Goal: Task Accomplishment & Management: Use online tool/utility

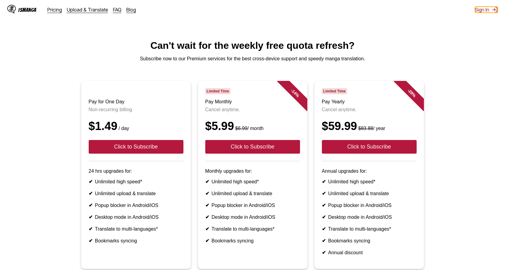
click at [488, 11] on button "Sign In" at bounding box center [486, 10] width 23 height 6
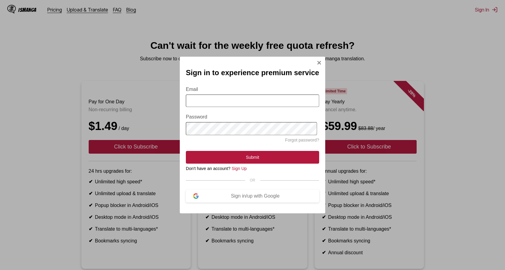
click at [260, 101] on input "Email" at bounding box center [252, 101] width 133 height 12
type input "**********"
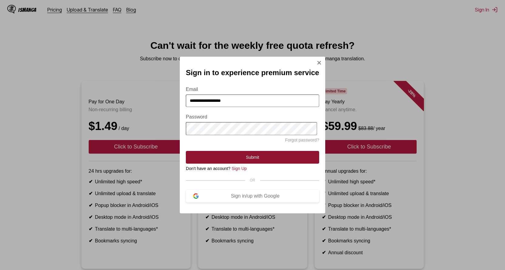
click at [249, 158] on button "Submit" at bounding box center [252, 157] width 133 height 13
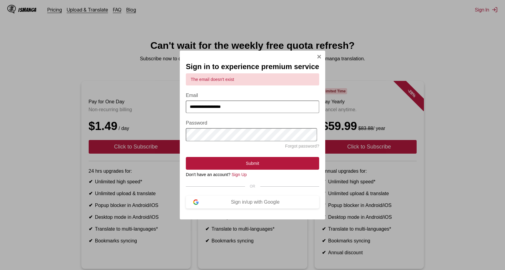
click at [238, 109] on input "**********" at bounding box center [252, 107] width 133 height 12
click at [186, 157] on button "Submit" at bounding box center [252, 163] width 133 height 13
click at [357, 67] on div "**********" at bounding box center [252, 135] width 505 height 270
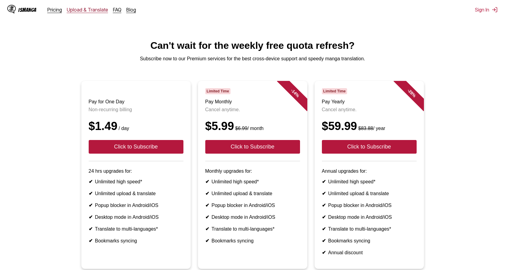
click at [95, 12] on link "Upload & Translate" at bounding box center [87, 10] width 41 height 6
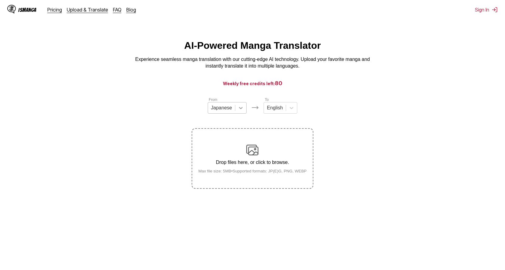
click at [240, 111] on icon at bounding box center [241, 108] width 6 height 6
click at [293, 111] on icon at bounding box center [291, 108] width 6 height 6
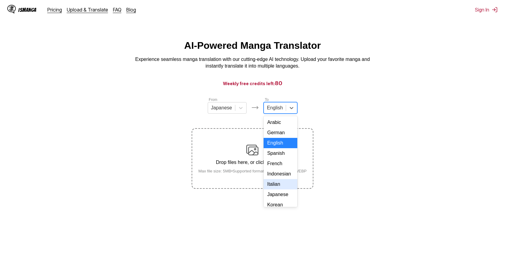
click at [275, 190] on div "Italian" at bounding box center [280, 184] width 34 height 10
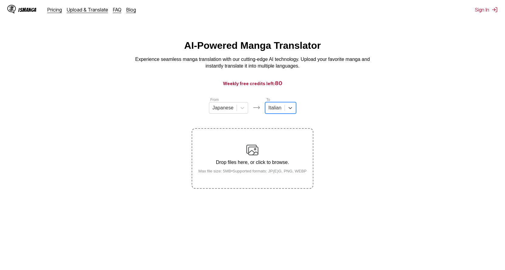
click at [258, 163] on p "Drop files here, or click to browse." at bounding box center [252, 162] width 118 height 5
click at [0, 0] on input "Drop files here, or click to browse. Max file size: 5MB • Supported formats: JP…" at bounding box center [0, 0] width 0 height 0
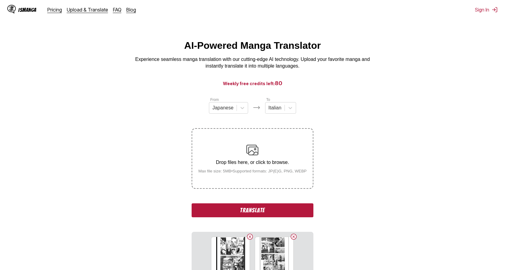
scroll to position [62, 0]
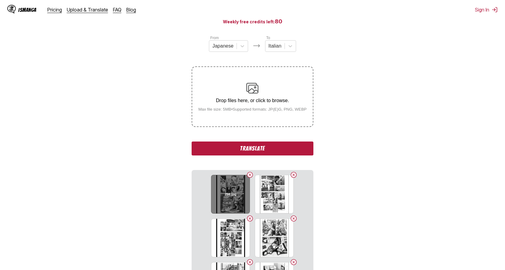
click at [235, 203] on div "256.jpg" at bounding box center [230, 194] width 39 height 39
click at [234, 201] on div "256.jpg" at bounding box center [230, 194] width 39 height 39
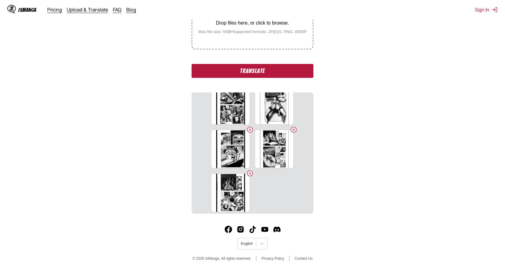
scroll to position [146, 0]
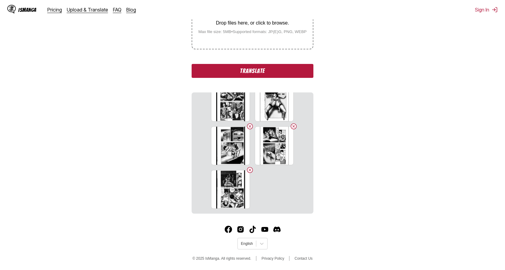
click at [249, 70] on button "Translate" at bounding box center [251, 71] width 121 height 14
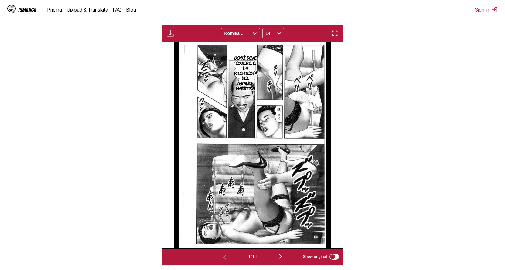
scroll to position [211, 0]
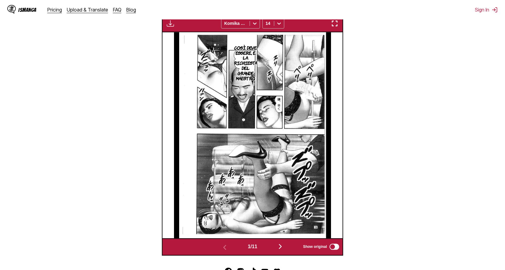
click at [338, 23] on img "button" at bounding box center [334, 23] width 7 height 7
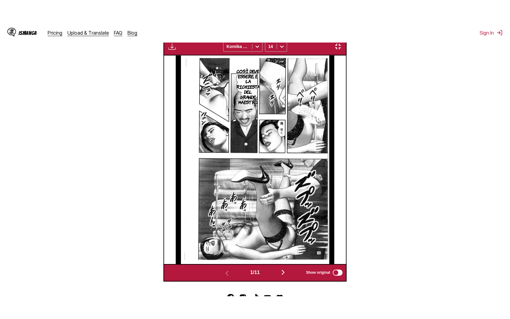
scroll to position [65, 0]
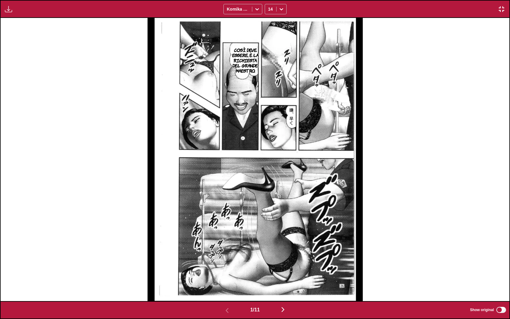
click at [284, 270] on img "button" at bounding box center [282, 309] width 7 height 7
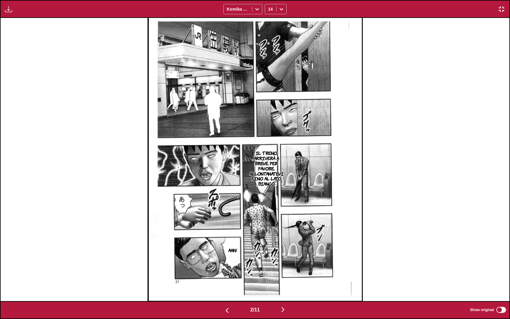
click at [284, 270] on img "button" at bounding box center [282, 309] width 7 height 7
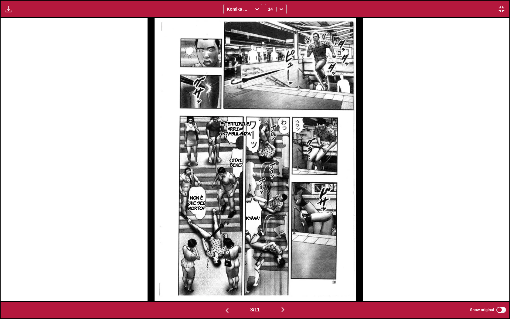
click at [284, 270] on img "button" at bounding box center [282, 309] width 7 height 7
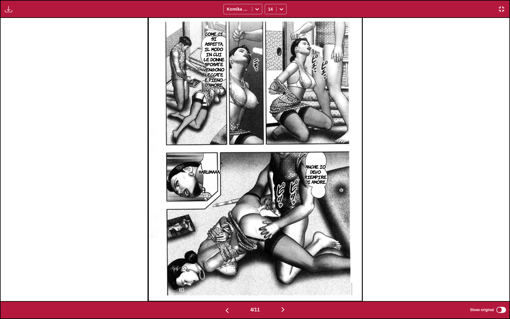
click at [284, 270] on img "button" at bounding box center [282, 309] width 7 height 7
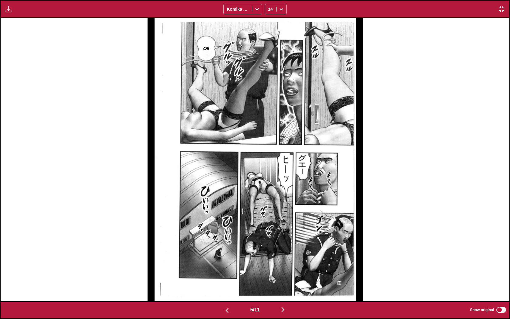
click at [284, 270] on img "button" at bounding box center [282, 309] width 7 height 7
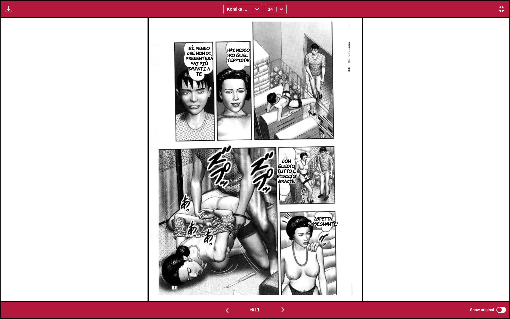
click at [283, 270] on img "button" at bounding box center [282, 309] width 7 height 7
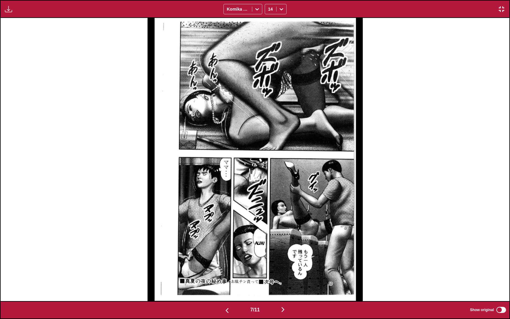
click at [283, 270] on img "button" at bounding box center [282, 309] width 7 height 7
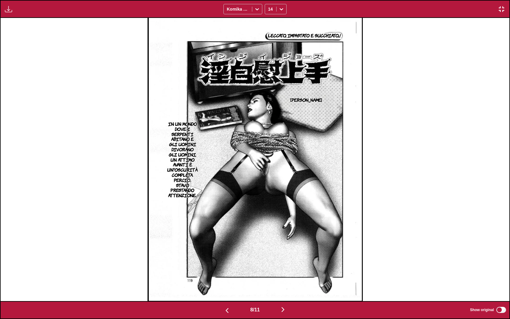
click at [283, 270] on img "button" at bounding box center [282, 309] width 7 height 7
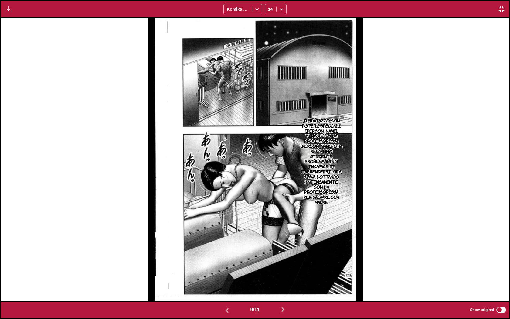
click at [283, 270] on img "button" at bounding box center [282, 309] width 7 height 7
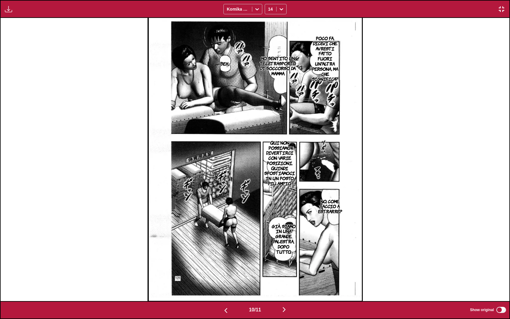
click at [284, 270] on img "button" at bounding box center [283, 309] width 7 height 7
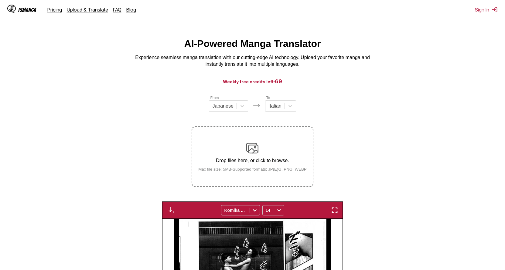
scroll to position [0, 0]
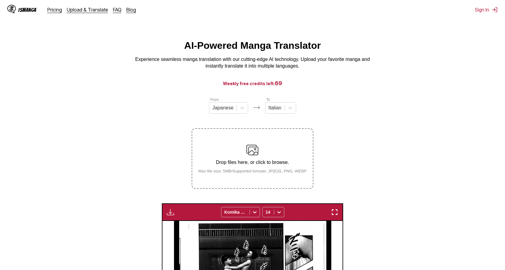
click at [254, 154] on img at bounding box center [252, 150] width 12 height 12
click at [0, 0] on input "Drop files here, or click to browse. Max file size: 5MB • Supported formats: JP…" at bounding box center [0, 0] width 0 height 0
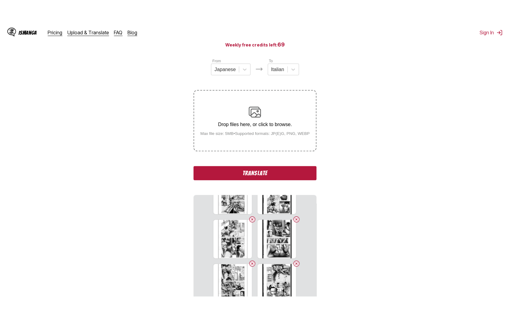
scroll to position [62, 0]
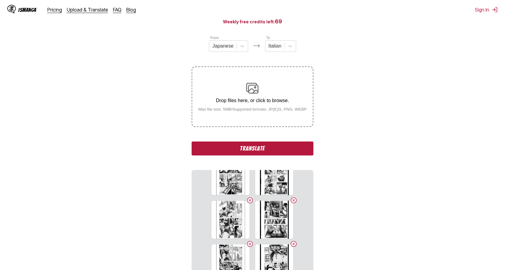
click at [257, 154] on button "Translate" at bounding box center [251, 149] width 121 height 14
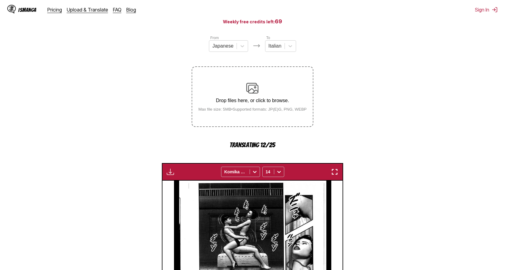
click at [338, 173] on img "button" at bounding box center [334, 171] width 7 height 7
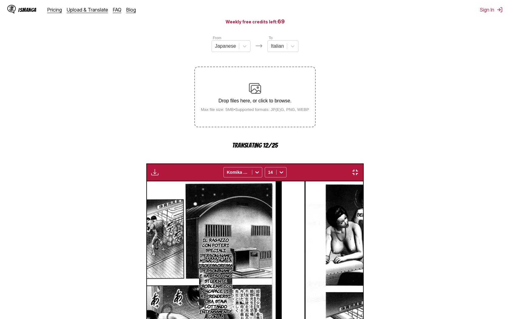
scroll to position [0, 5086]
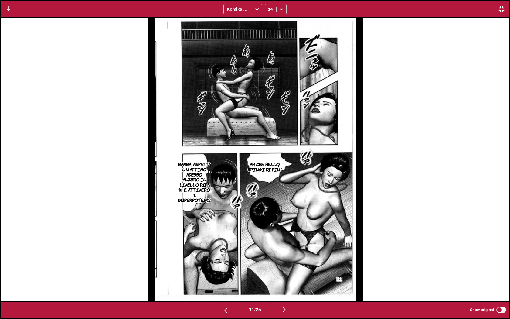
click at [286, 270] on img "button" at bounding box center [283, 309] width 7 height 7
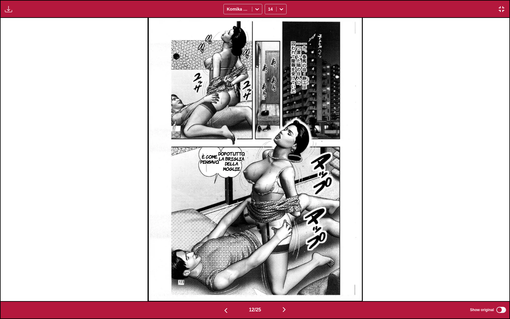
click at [285, 270] on img "button" at bounding box center [283, 309] width 7 height 7
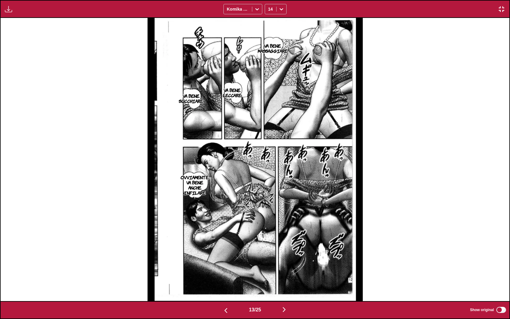
click at [286, 270] on img "button" at bounding box center [283, 309] width 7 height 7
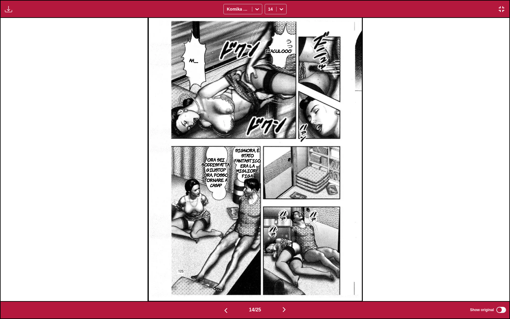
click at [286, 270] on img "button" at bounding box center [283, 309] width 7 height 7
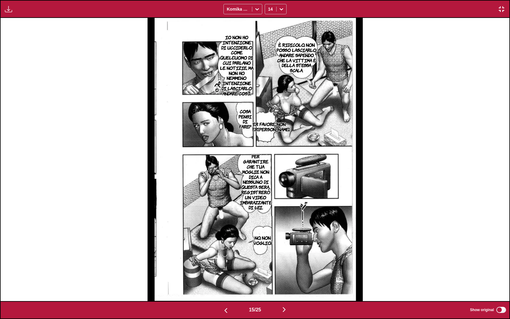
click at [284, 270] on img "button" at bounding box center [283, 309] width 7 height 7
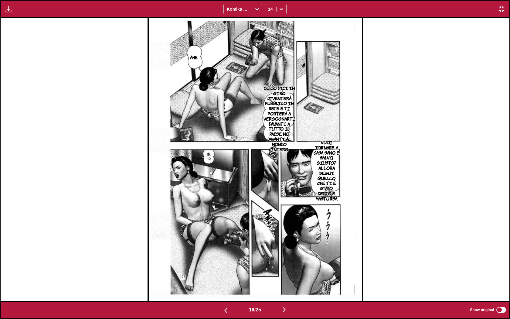
click at [285, 270] on img "button" at bounding box center [283, 309] width 7 height 7
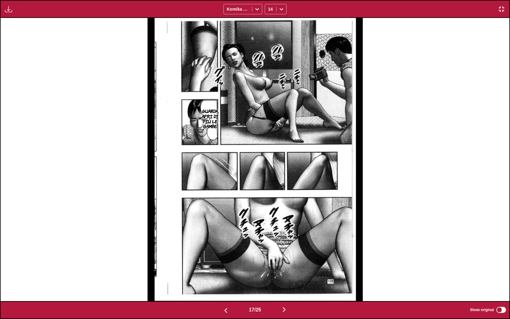
click at [285, 270] on img "button" at bounding box center [283, 309] width 7 height 7
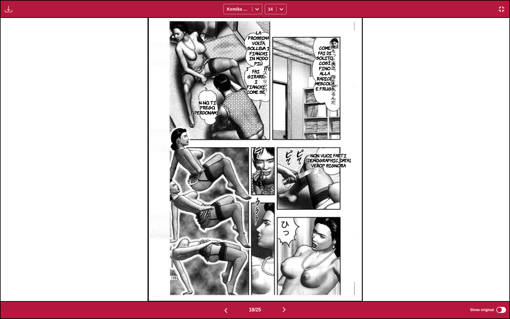
click at [285, 270] on img "button" at bounding box center [283, 309] width 7 height 7
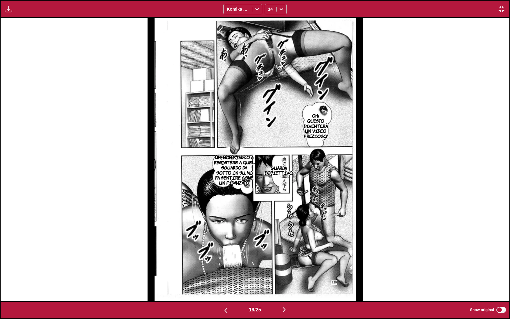
click at [283, 270] on img "button" at bounding box center [283, 309] width 7 height 7
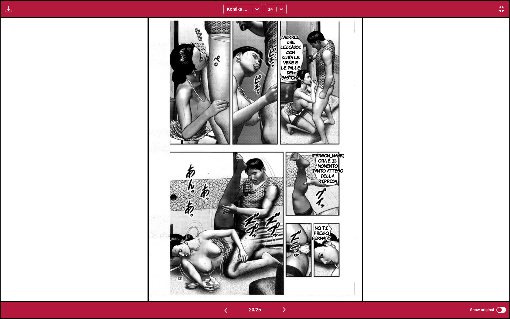
click at [283, 270] on img "button" at bounding box center [283, 309] width 7 height 7
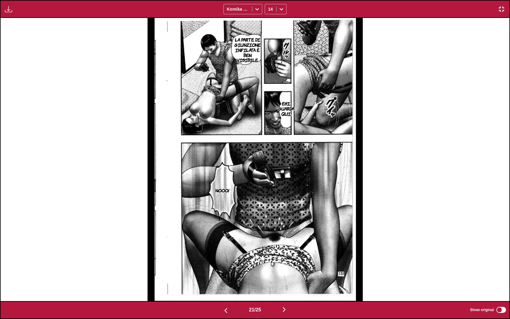
click at [285, 270] on img "button" at bounding box center [283, 309] width 7 height 7
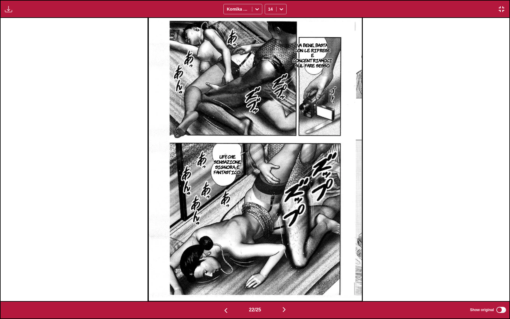
click at [285, 270] on img "button" at bounding box center [283, 309] width 7 height 7
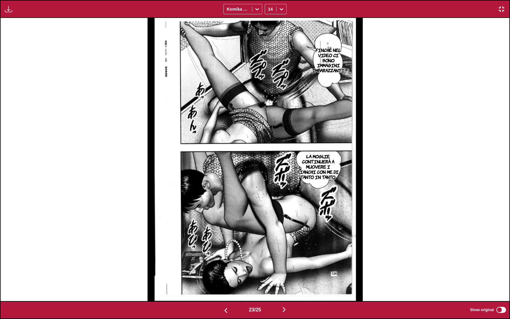
click at [285, 270] on img "button" at bounding box center [283, 309] width 7 height 7
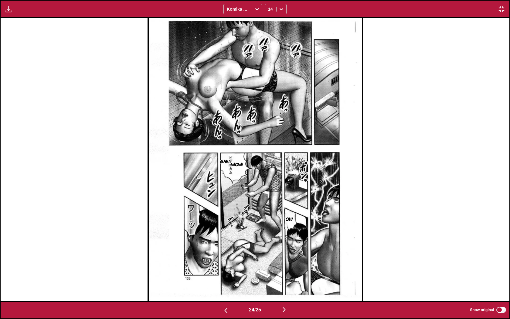
click at [285, 270] on img "button" at bounding box center [283, 309] width 7 height 7
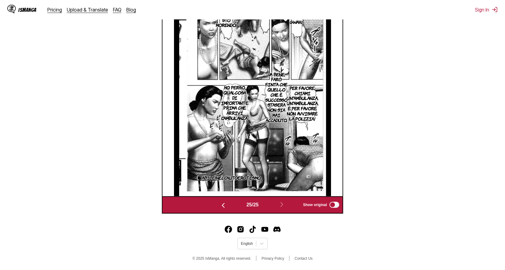
scroll to position [232, 0]
click at [263, 246] on icon at bounding box center [262, 244] width 6 height 6
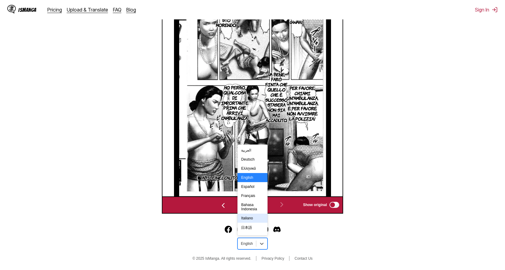
click at [254, 223] on div "Italiano" at bounding box center [252, 218] width 30 height 9
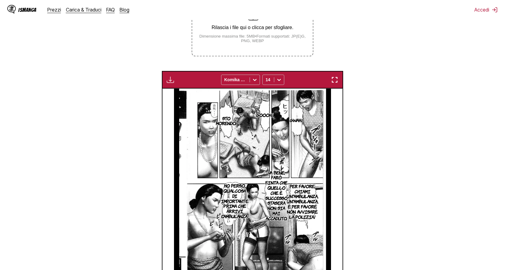
scroll to position [108, 0]
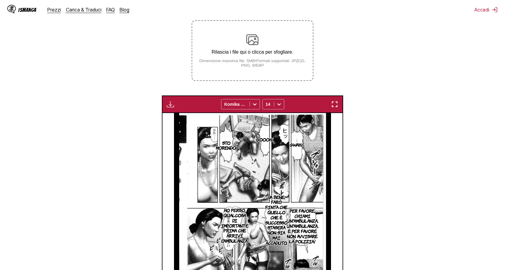
click at [254, 50] on div "Rilascia i file qui o clicca per sfogliare. Dimensione massima file: 5MB • Form…" at bounding box center [252, 51] width 120 height 34
click at [0, 0] on input "Rilascia i file qui o clicca per sfogliare. Dimensione massima file: 5MB • Form…" at bounding box center [0, 0] width 0 height 0
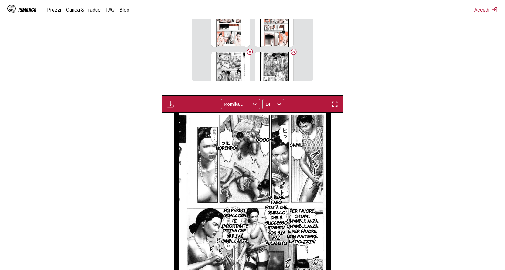
scroll to position [149, 0]
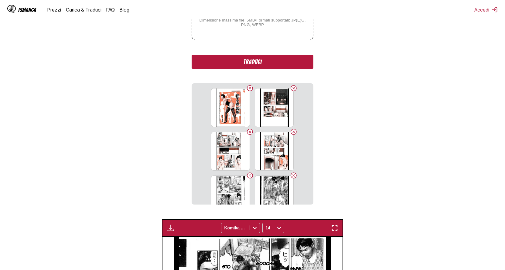
click at [257, 59] on button "Traduci" at bounding box center [251, 62] width 121 height 14
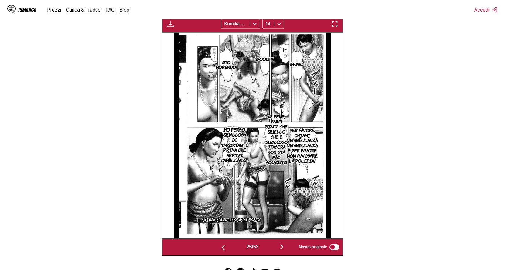
scroll to position [211, 0]
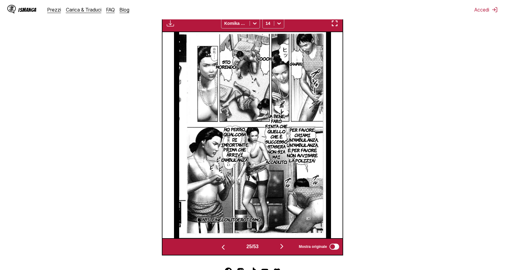
click at [283, 248] on img "button" at bounding box center [281, 246] width 7 height 7
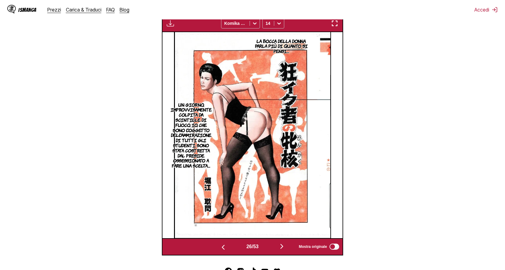
click at [282, 247] on img "button" at bounding box center [281, 246] width 7 height 7
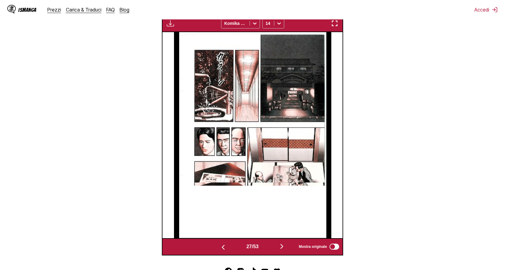
click at [281, 249] on img "button" at bounding box center [281, 246] width 7 height 7
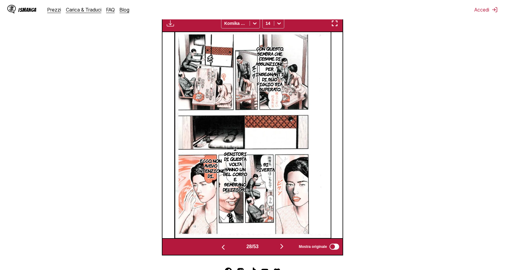
click at [281, 249] on img "button" at bounding box center [281, 246] width 7 height 7
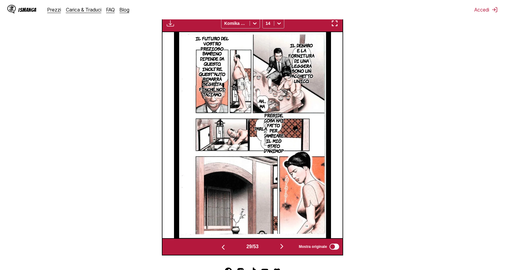
click at [281, 249] on img "button" at bounding box center [281, 246] width 7 height 7
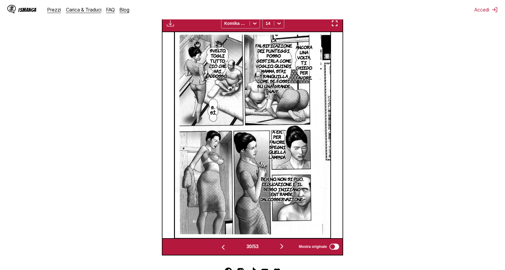
click at [282, 248] on img "button" at bounding box center [281, 246] width 7 height 7
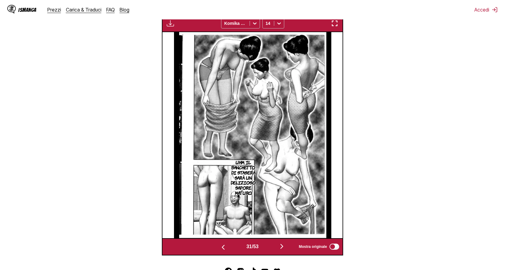
click at [282, 248] on img "button" at bounding box center [281, 246] width 7 height 7
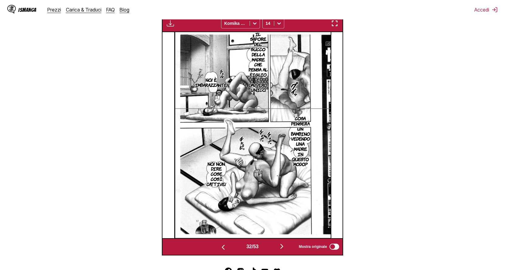
click at [283, 249] on img "button" at bounding box center [281, 246] width 7 height 7
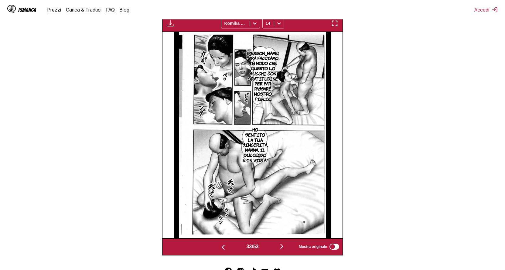
click at [282, 249] on img "button" at bounding box center [281, 246] width 7 height 7
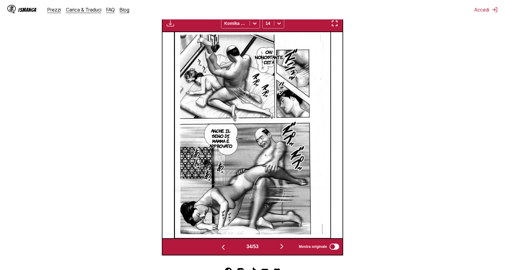
click at [279, 249] on button "button" at bounding box center [281, 247] width 36 height 9
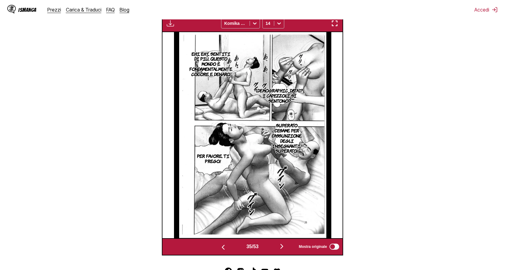
click at [281, 250] on img "button" at bounding box center [281, 246] width 7 height 7
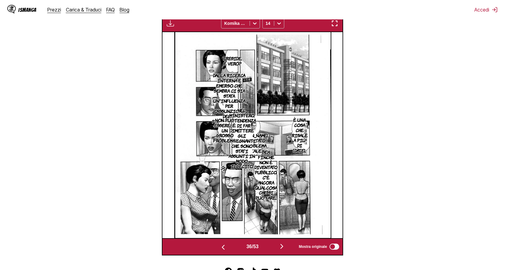
click at [334, 25] on img "button" at bounding box center [334, 23] width 7 height 7
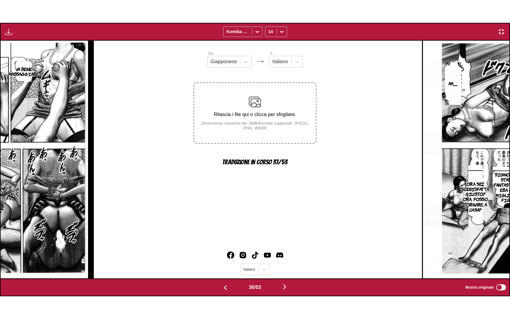
scroll to position [0, 17801]
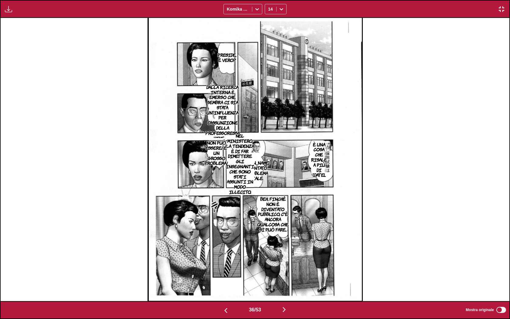
click at [285, 270] on img "button" at bounding box center [283, 309] width 7 height 7
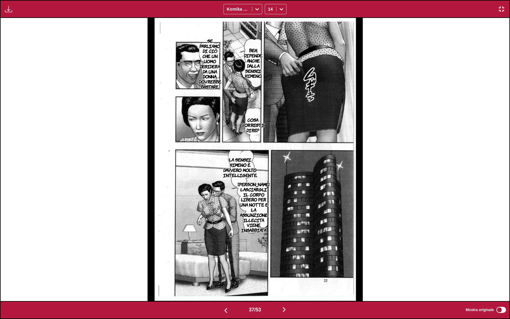
click at [286, 270] on img "button" at bounding box center [283, 309] width 7 height 7
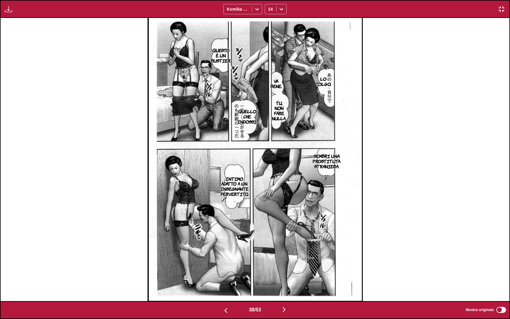
click at [285, 270] on img "button" at bounding box center [283, 309] width 7 height 7
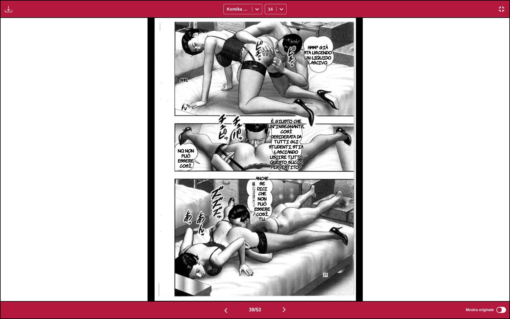
click at [285, 270] on img "button" at bounding box center [283, 309] width 7 height 7
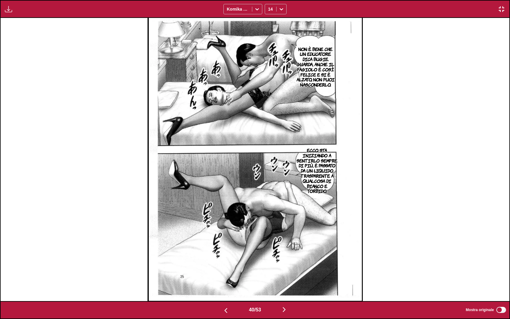
click at [285, 270] on img "button" at bounding box center [283, 309] width 7 height 7
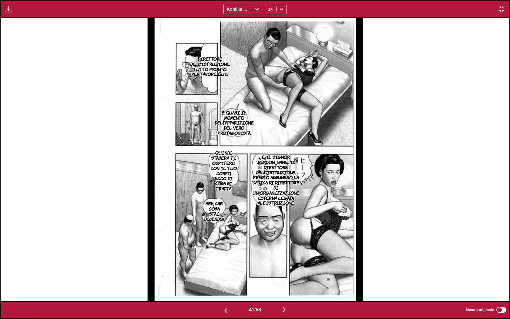
click at [283, 270] on img "button" at bounding box center [283, 309] width 7 height 7
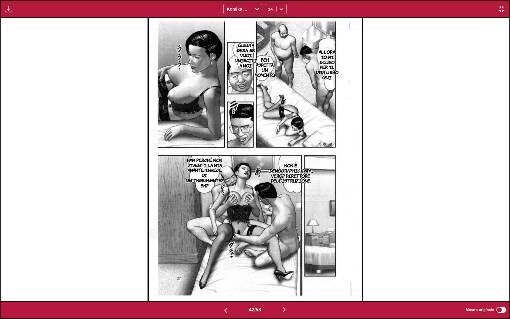
click at [284, 270] on img "button" at bounding box center [283, 309] width 7 height 7
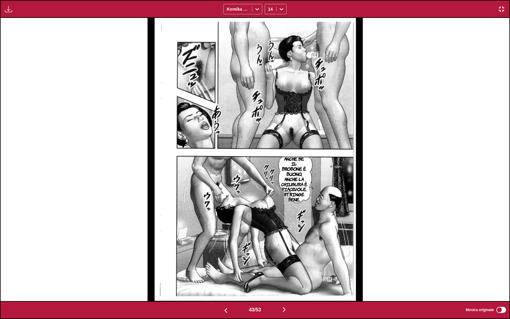
click at [284, 270] on img "button" at bounding box center [283, 309] width 7 height 7
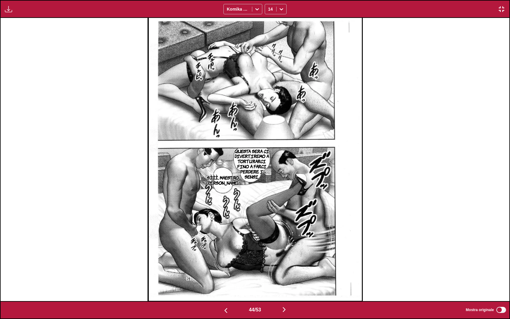
click at [288, 270] on img "button" at bounding box center [283, 309] width 7 height 7
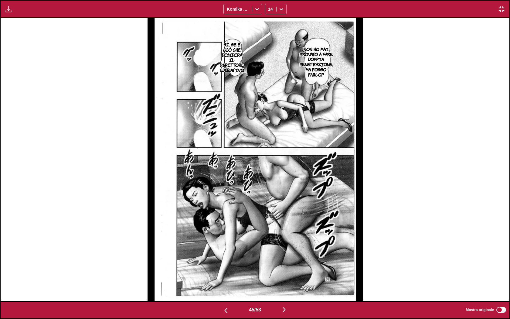
click at [285, 270] on img "button" at bounding box center [283, 309] width 7 height 7
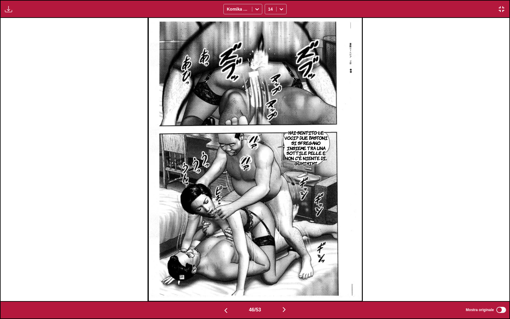
click at [284, 270] on img "button" at bounding box center [283, 309] width 7 height 7
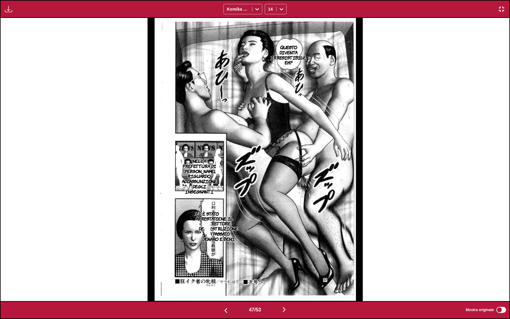
click at [283, 270] on img "button" at bounding box center [283, 309] width 7 height 7
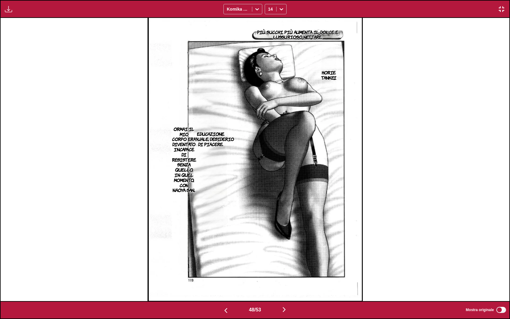
click at [287, 270] on img "button" at bounding box center [283, 309] width 7 height 7
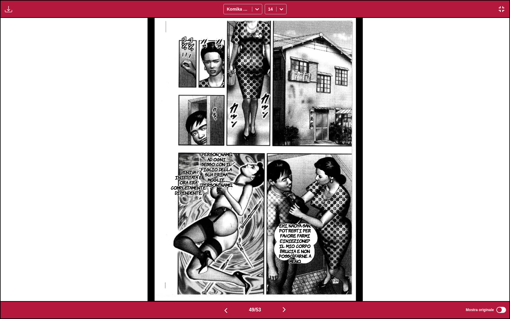
click at [287, 270] on img "button" at bounding box center [283, 309] width 7 height 7
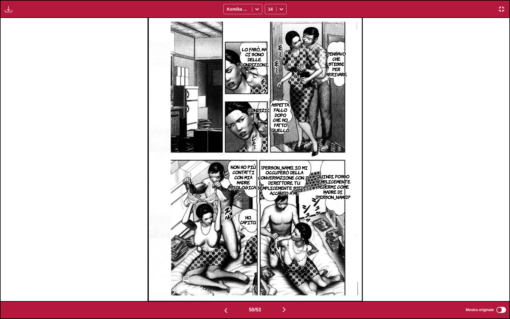
click at [287, 270] on img "button" at bounding box center [283, 309] width 7 height 7
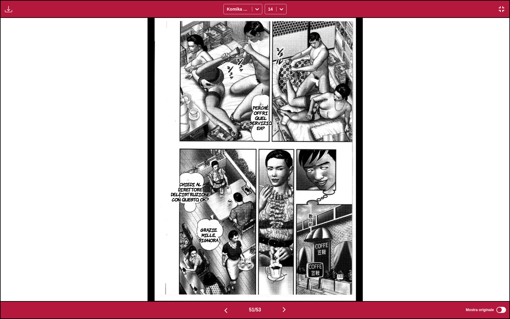
click at [283, 270] on img "button" at bounding box center [283, 309] width 7 height 7
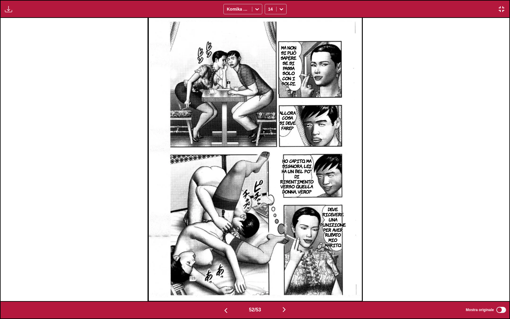
click at [280, 270] on div "52 / 53 Mostra originale" at bounding box center [255, 310] width 510 height 18
click at [283, 270] on img "button" at bounding box center [283, 309] width 7 height 7
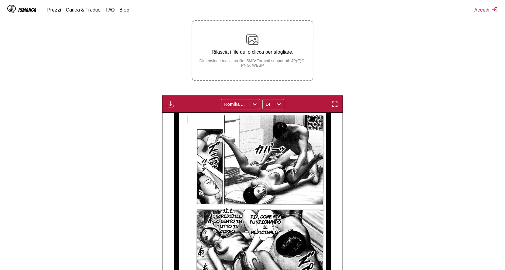
scroll to position [0, 0]
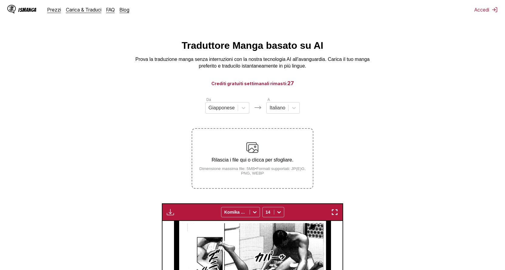
click at [263, 163] on p "Rilascia i file qui o clicca per sfogliare." at bounding box center [252, 159] width 120 height 5
click at [0, 0] on input "Rilascia i file qui o clicca per sfogliare. Dimensione massima file: 5MB • Form…" at bounding box center [0, 0] width 0 height 0
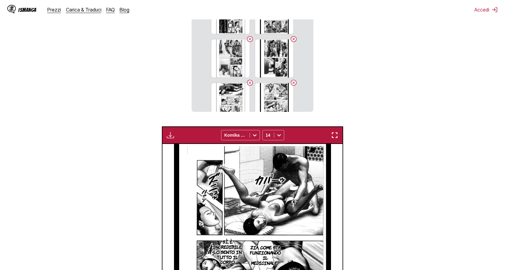
scroll to position [87, 0]
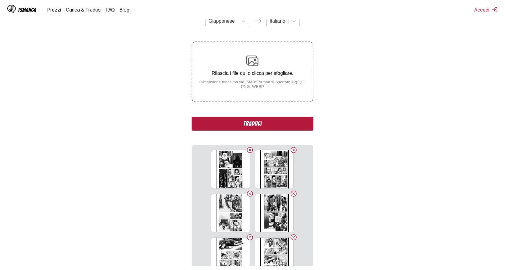
click at [249, 128] on button "Traduci" at bounding box center [251, 124] width 121 height 14
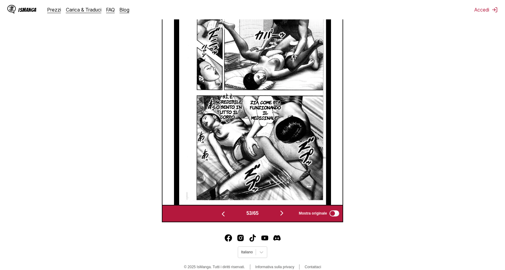
scroll to position [253, 0]
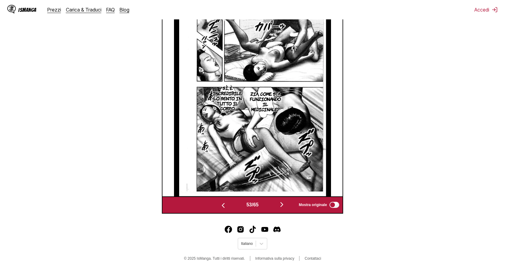
click at [282, 208] on img "button" at bounding box center [281, 204] width 7 height 7
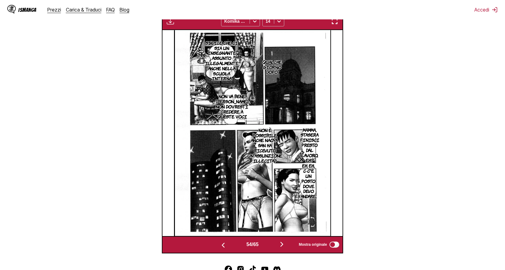
scroll to position [244, 0]
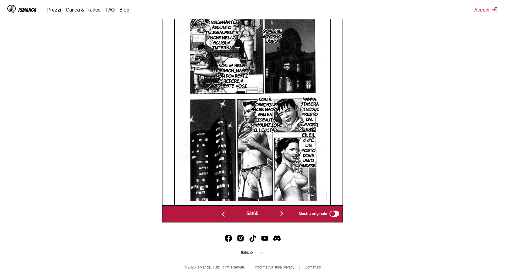
click at [283, 216] on img "button" at bounding box center [281, 213] width 7 height 7
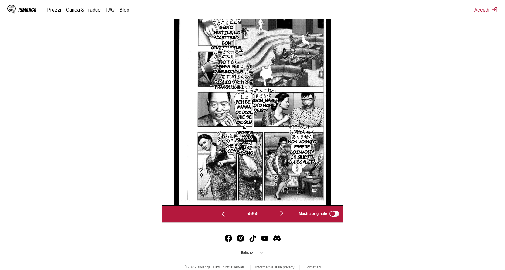
click at [280, 216] on img "button" at bounding box center [281, 213] width 7 height 7
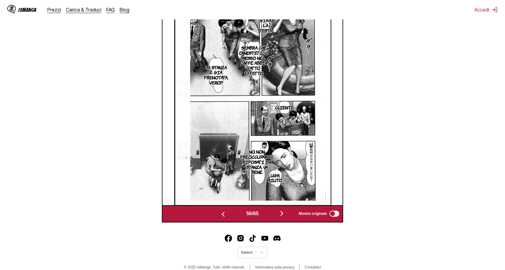
click at [284, 216] on img "button" at bounding box center [281, 213] width 7 height 7
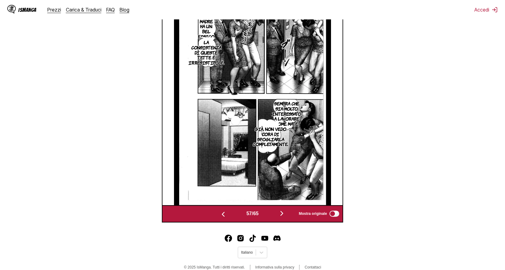
click at [281, 214] on img "button" at bounding box center [281, 213] width 7 height 7
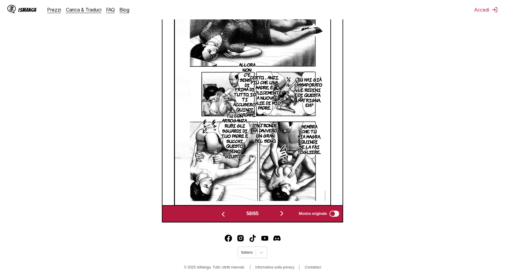
click at [281, 216] on img "button" at bounding box center [281, 213] width 7 height 7
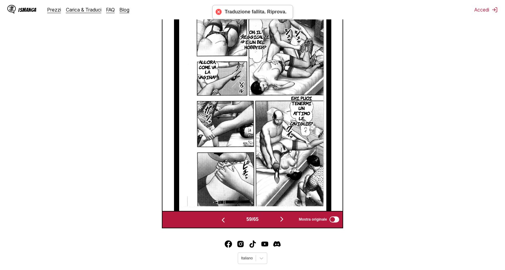
scroll to position [253, 0]
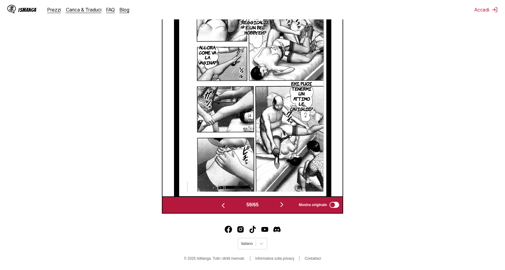
click at [284, 206] on img "button" at bounding box center [281, 204] width 7 height 7
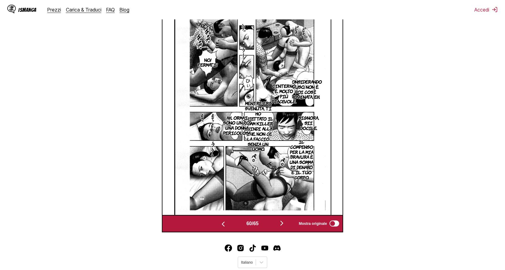
scroll to position [213, 0]
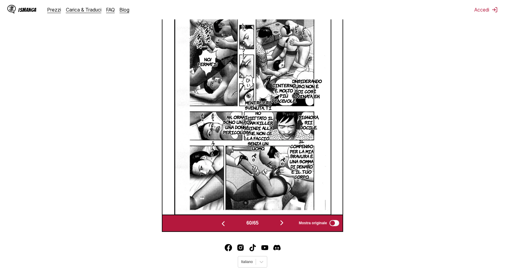
click at [283, 225] on img "button" at bounding box center [281, 222] width 7 height 7
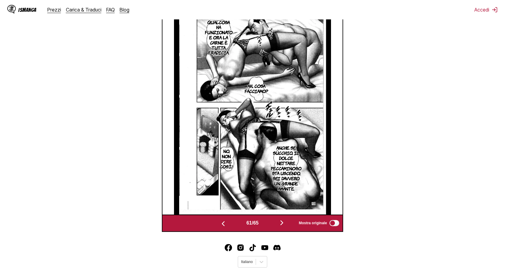
click at [282, 224] on img "button" at bounding box center [281, 222] width 7 height 7
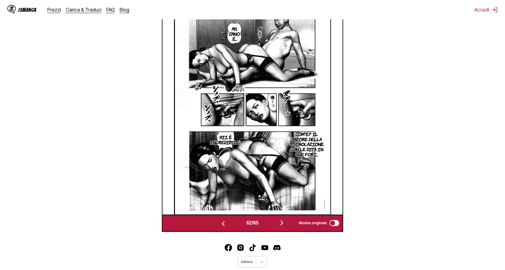
click at [280, 225] on img "button" at bounding box center [281, 222] width 7 height 7
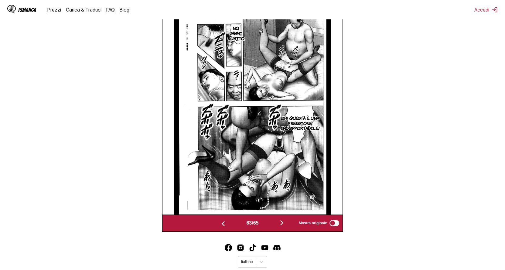
click at [280, 225] on img "button" at bounding box center [281, 222] width 7 height 7
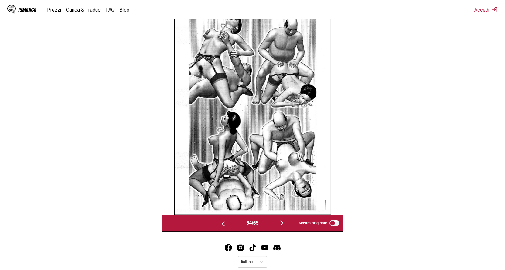
click at [280, 225] on img "button" at bounding box center [281, 222] width 7 height 7
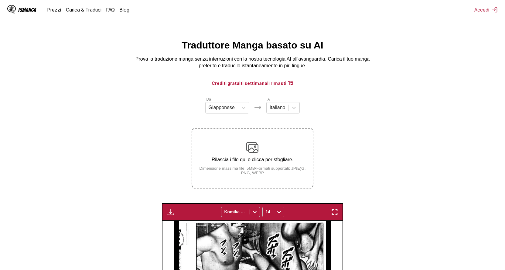
scroll to position [0, 0]
click at [250, 151] on img at bounding box center [252, 148] width 12 height 12
click at [0, 0] on input "Rilascia i file qui o clicca per sfogliare. Dimensione massima file: 5MB • Form…" at bounding box center [0, 0] width 0 height 0
